Goal: Task Accomplishment & Management: Use online tool/utility

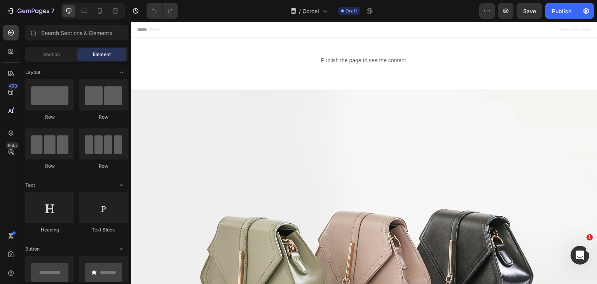
click at [114, 19] on div "7 Version history / Corcel Draft Preview Save Publish" at bounding box center [298, 11] width 597 height 22
click at [105, 13] on div at bounding box center [100, 11] width 12 height 12
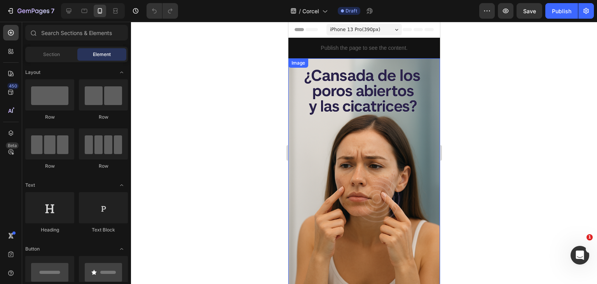
click at [357, 132] on img at bounding box center [364, 171] width 152 height 227
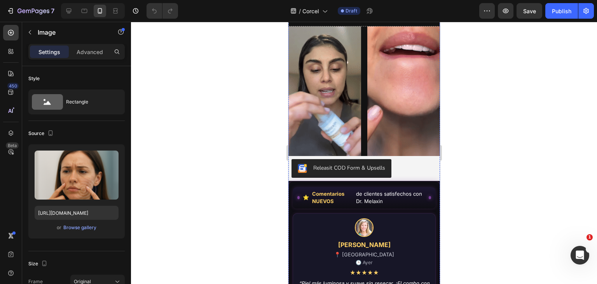
scroll to position [311, 0]
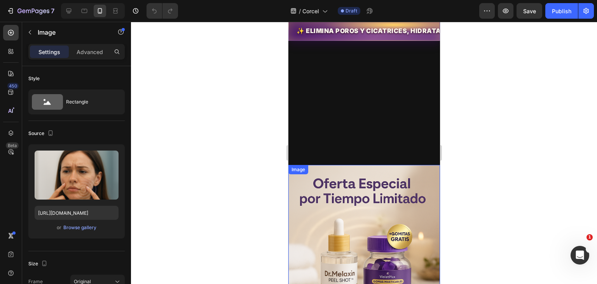
click at [352, 213] on img at bounding box center [364, 278] width 152 height 227
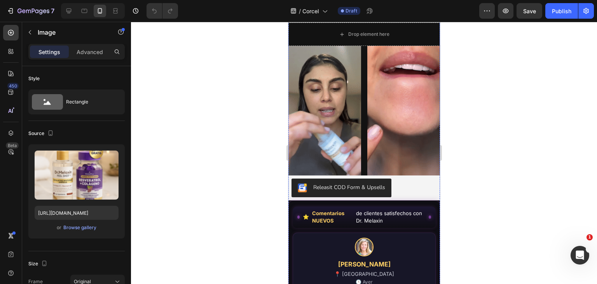
scroll to position [1205, 0]
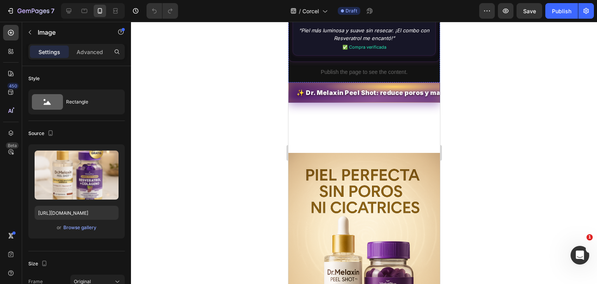
click at [405, 194] on img at bounding box center [364, 266] width 152 height 227
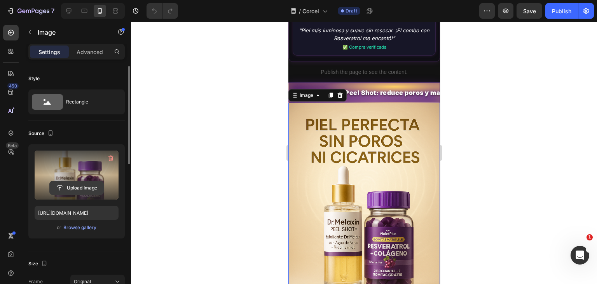
click at [75, 192] on input "file" at bounding box center [77, 187] width 54 height 13
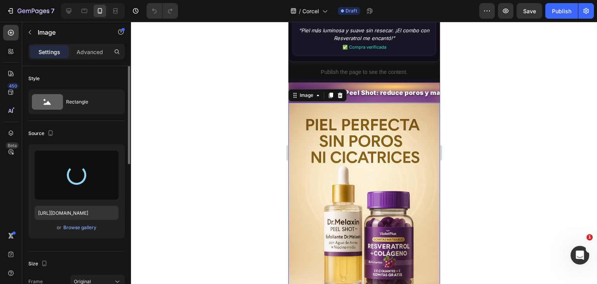
type input "[URL][DOMAIN_NAME]"
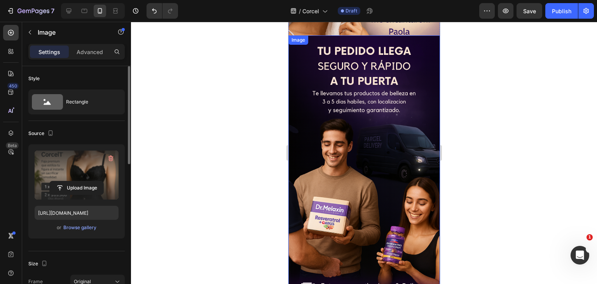
scroll to position [2188, 0]
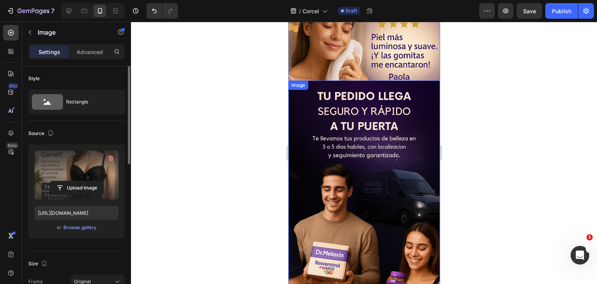
click at [375, 101] on img at bounding box center [364, 214] width 152 height 269
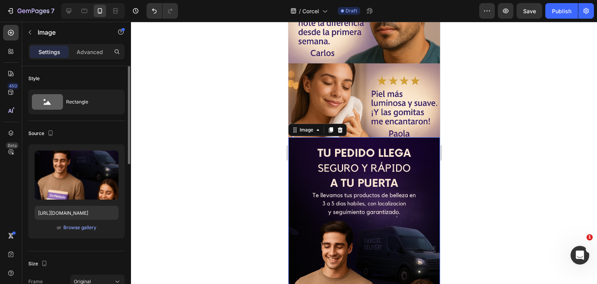
scroll to position [2072, 0]
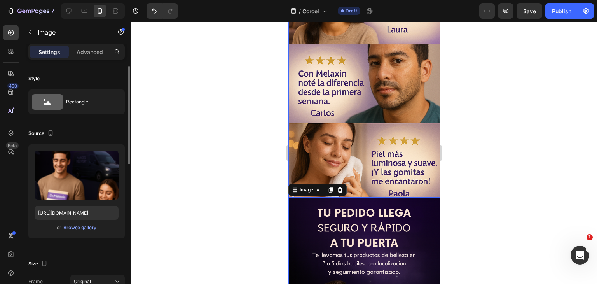
click at [376, 110] on img at bounding box center [364, 83] width 152 height 227
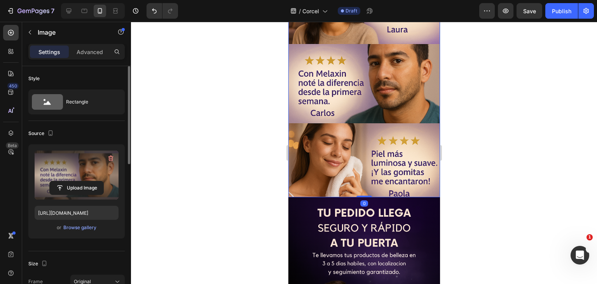
click at [78, 179] on label at bounding box center [77, 174] width 84 height 49
click at [78, 181] on input "file" at bounding box center [77, 187] width 54 height 13
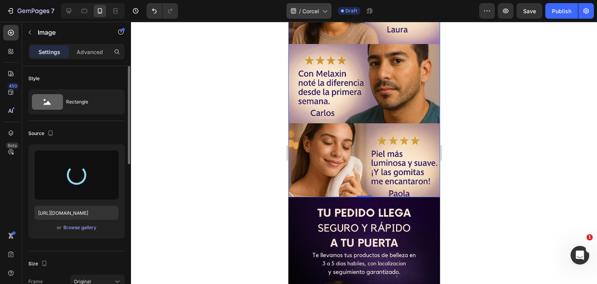
type input "[URL][DOMAIN_NAME]"
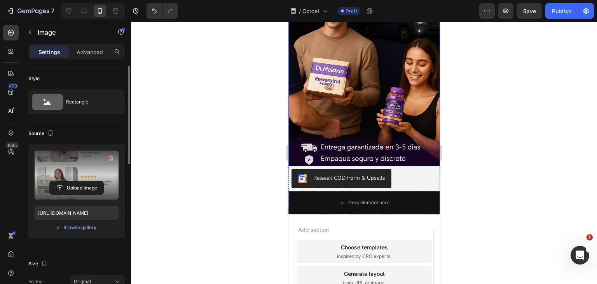
scroll to position [2267, 0]
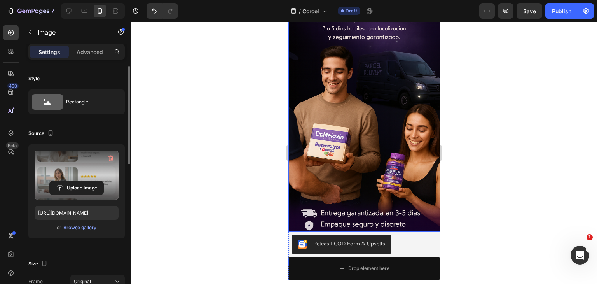
click at [364, 164] on img at bounding box center [364, 96] width 152 height 269
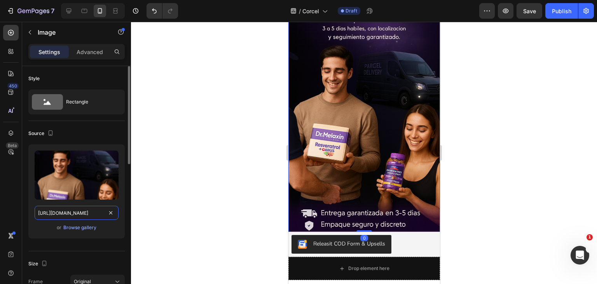
click at [89, 216] on input "[URL][DOMAIN_NAME]" at bounding box center [77, 213] width 84 height 14
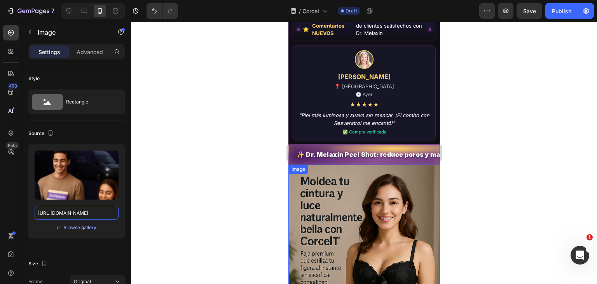
scroll to position [1101, 0]
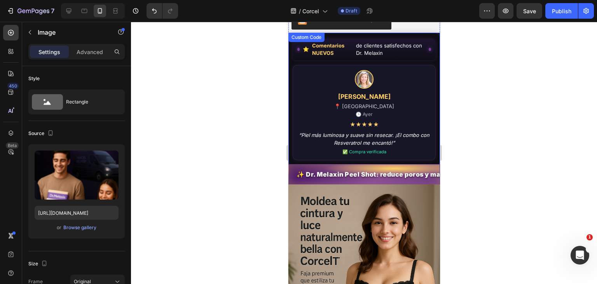
click at [385, 166] on div "Publish the page to see the content." at bounding box center [364, 176] width 152 height 21
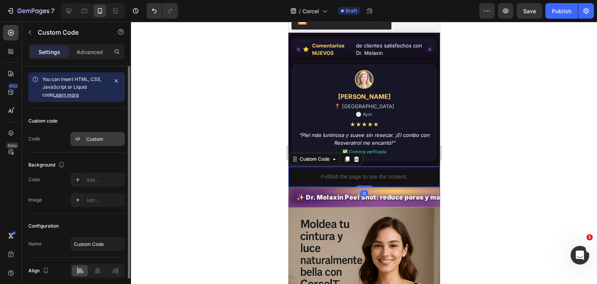
click at [110, 143] on div "Custom" at bounding box center [97, 139] width 54 height 14
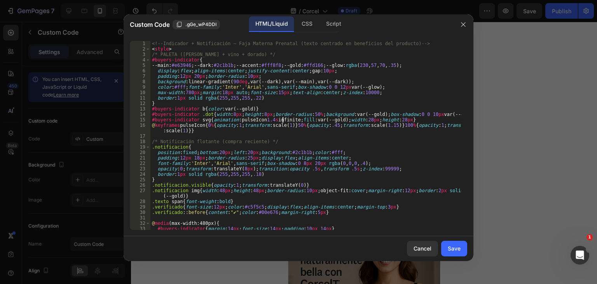
type textarea "</script>"
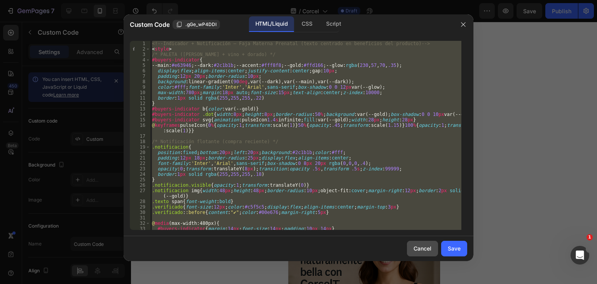
click at [413, 248] on button "Cancel" at bounding box center [422, 249] width 31 height 16
